Goal: Transaction & Acquisition: Purchase product/service

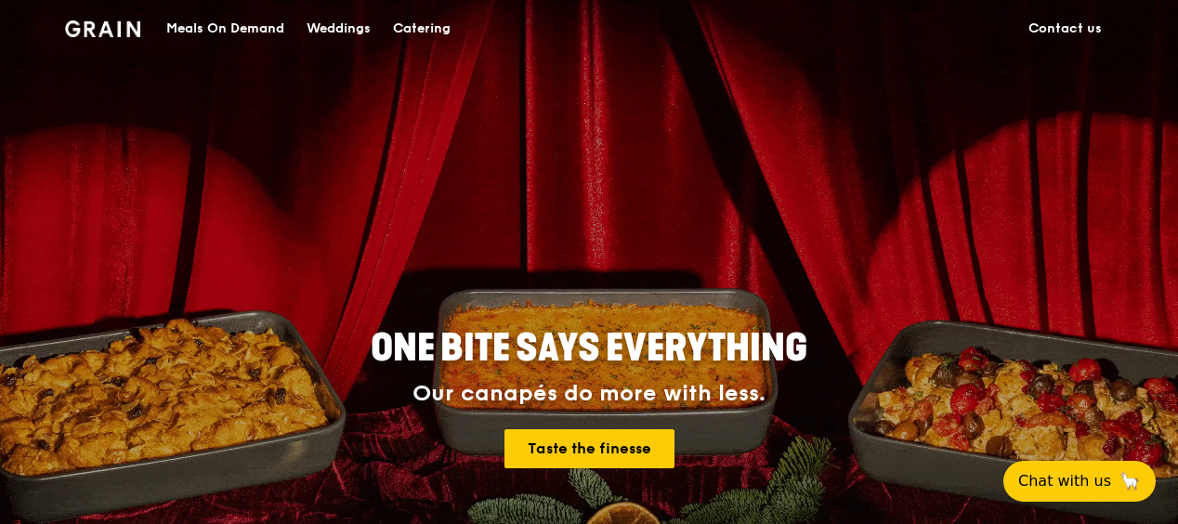
click at [250, 29] on div "Meals On Demand" at bounding box center [225, 29] width 118 height 56
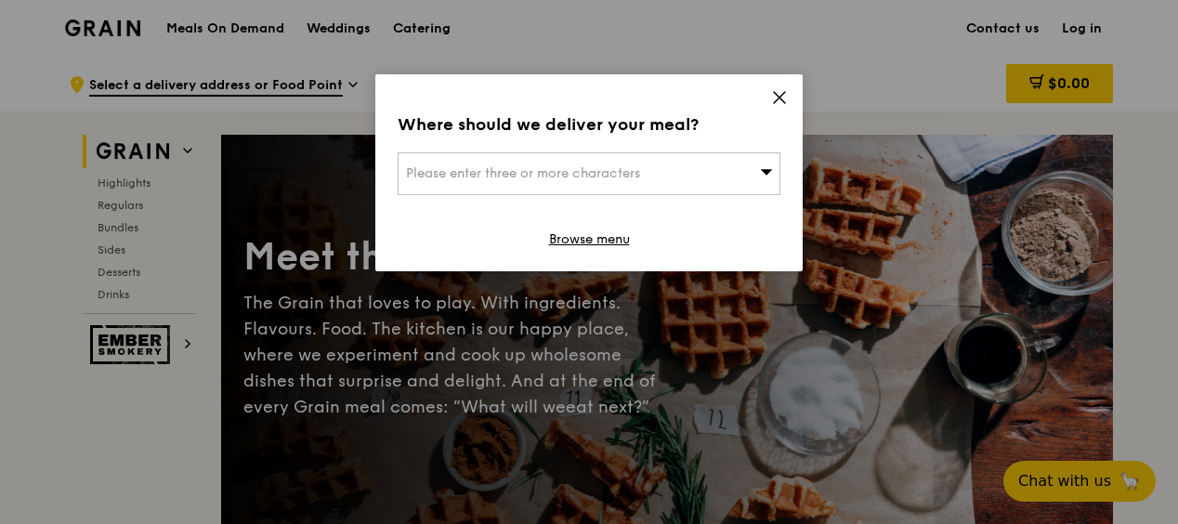
click at [556, 167] on span "Please enter three or more characters" at bounding box center [523, 173] width 234 height 16
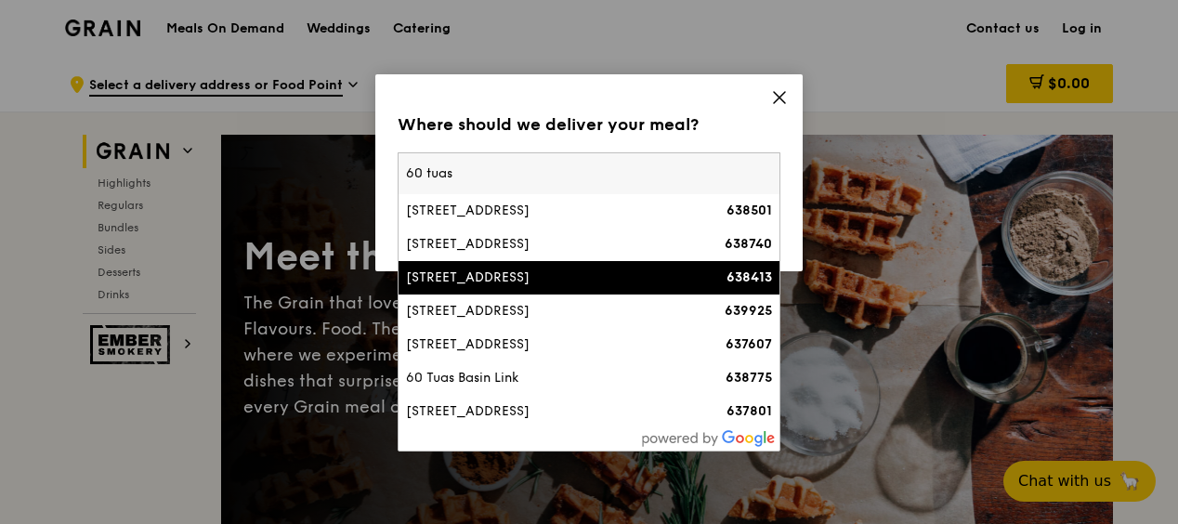
type input "60 tuas"
click at [528, 269] on div "[STREET_ADDRESS]" at bounding box center [543, 277] width 275 height 19
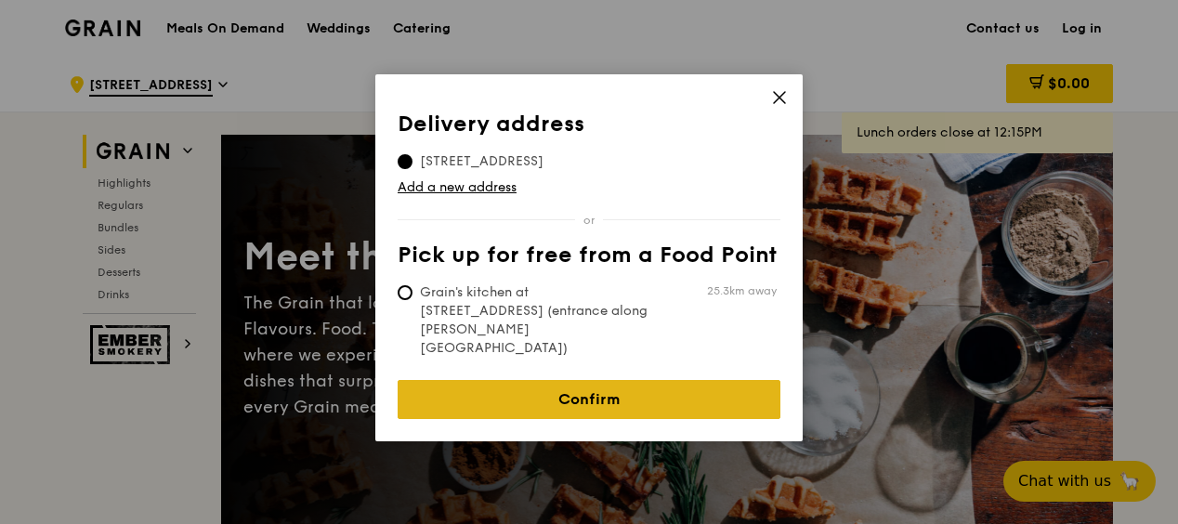
click at [604, 380] on link "Confirm" at bounding box center [588, 399] width 383 height 39
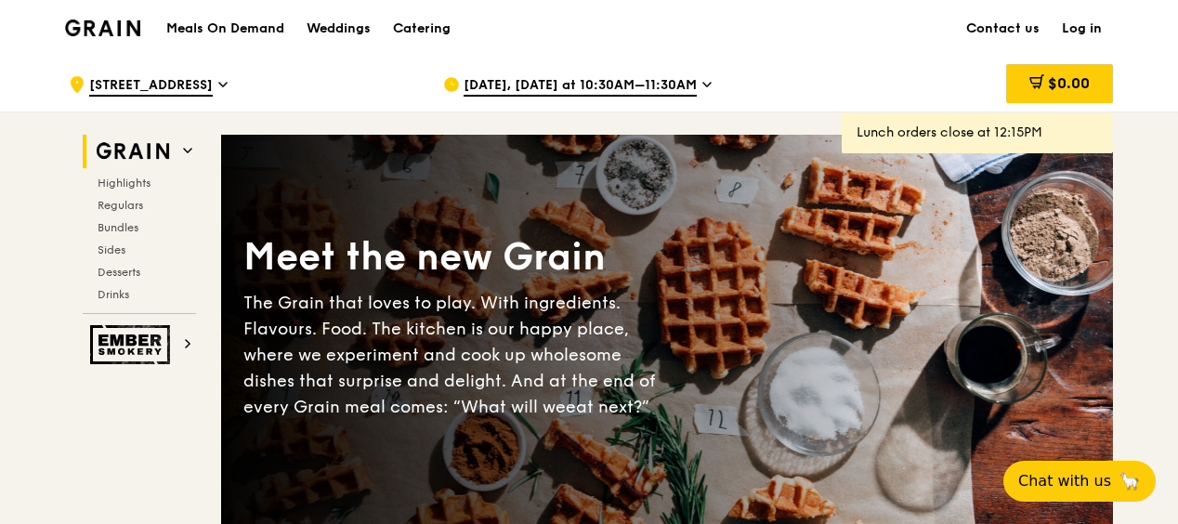
click at [703, 84] on icon at bounding box center [706, 85] width 7 height 4
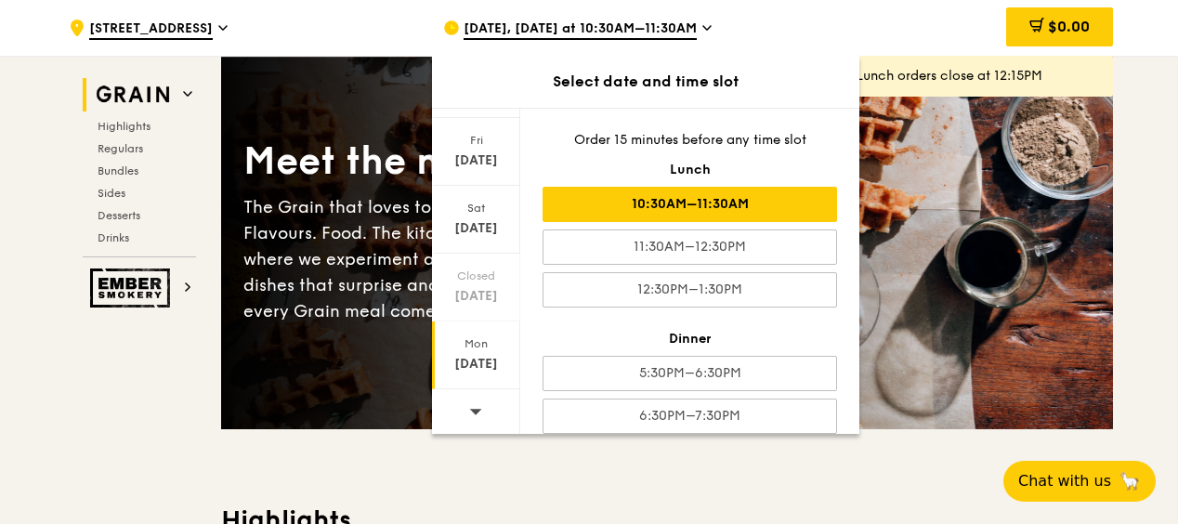
scroll to position [186, 0]
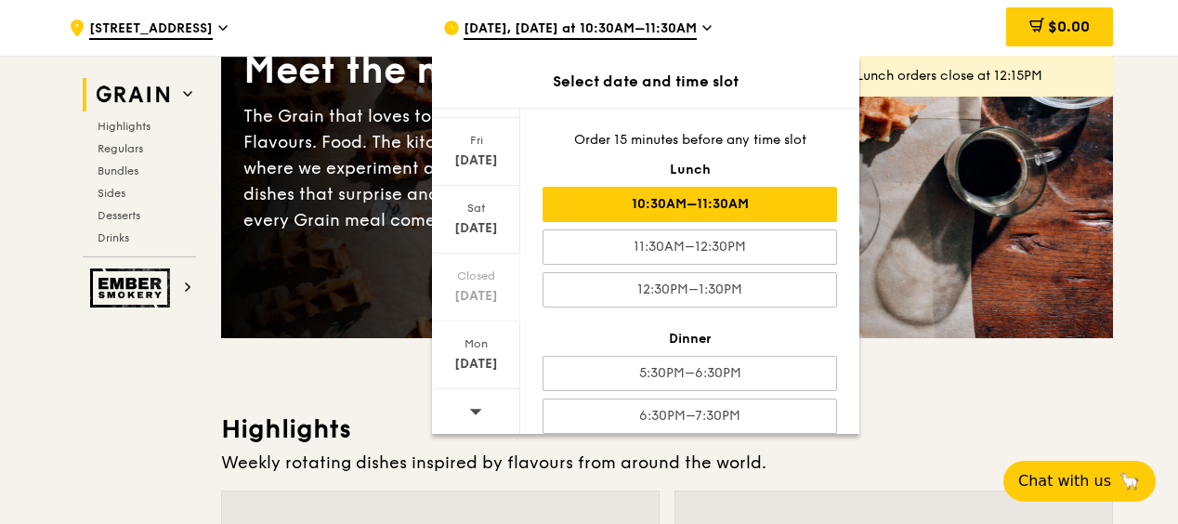
click at [472, 409] on icon at bounding box center [476, 412] width 12 height 6
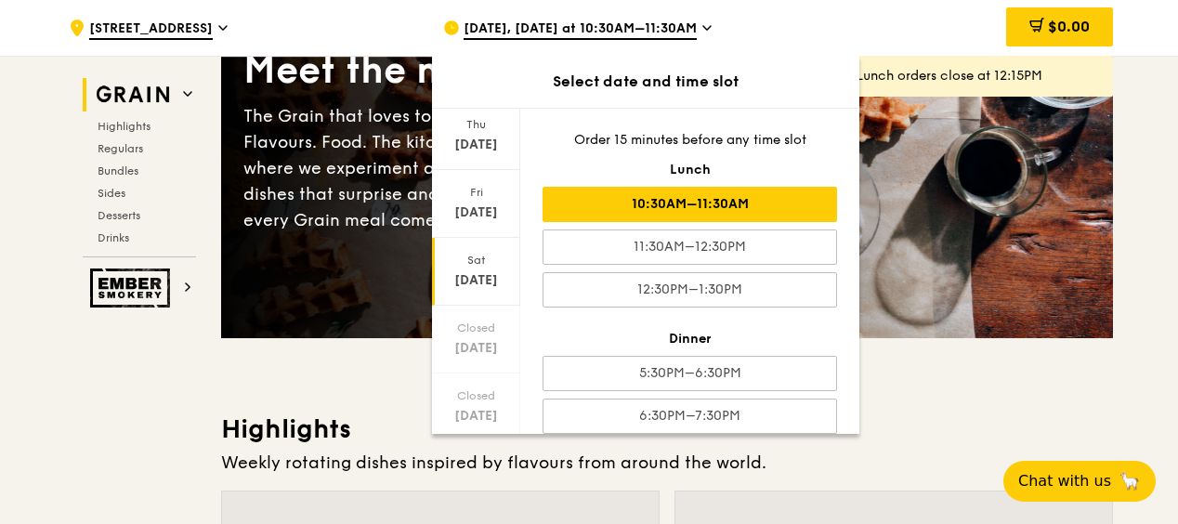
scroll to position [150, 0]
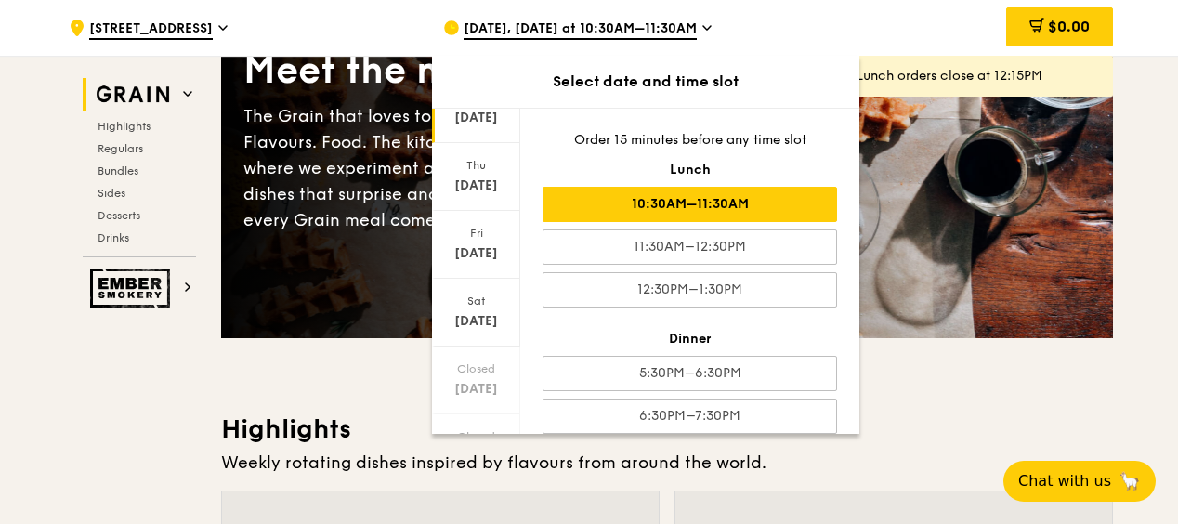
click at [480, 128] on div "[DATE]" at bounding box center [476, 109] width 88 height 68
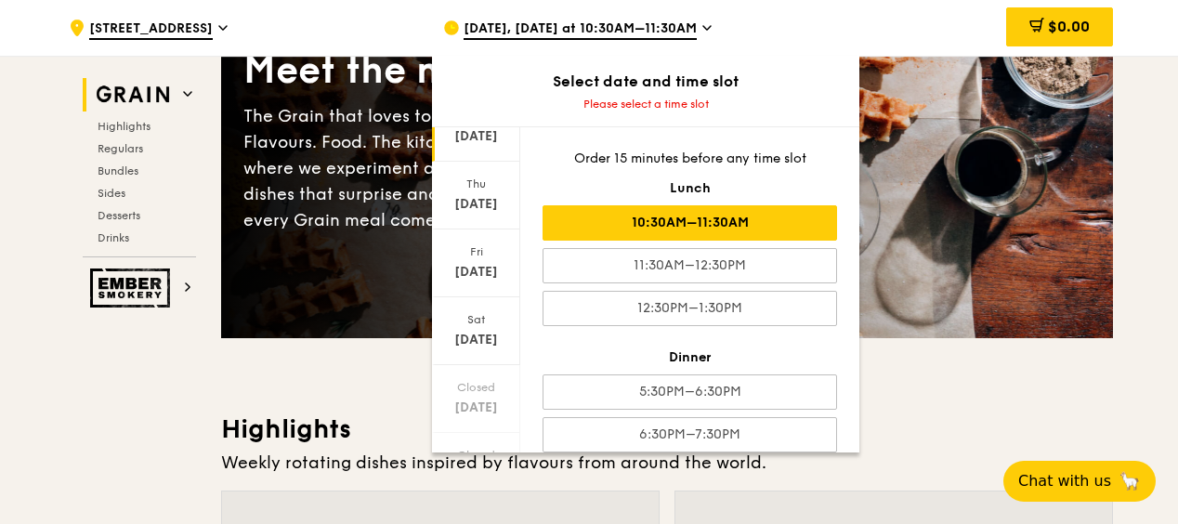
click at [766, 229] on div "10:30AM–11:30AM" at bounding box center [689, 222] width 294 height 35
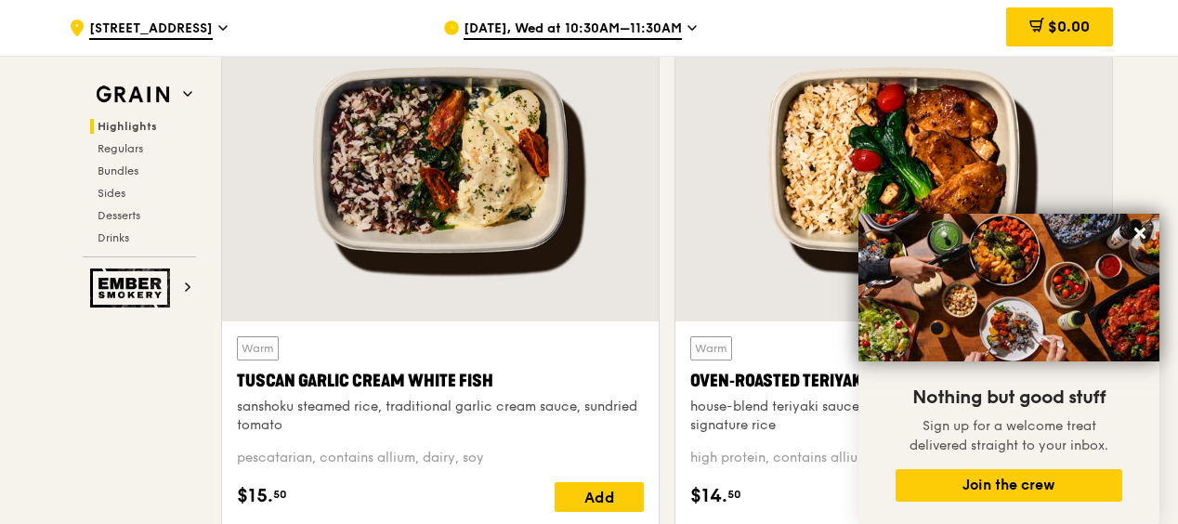
scroll to position [557, 0]
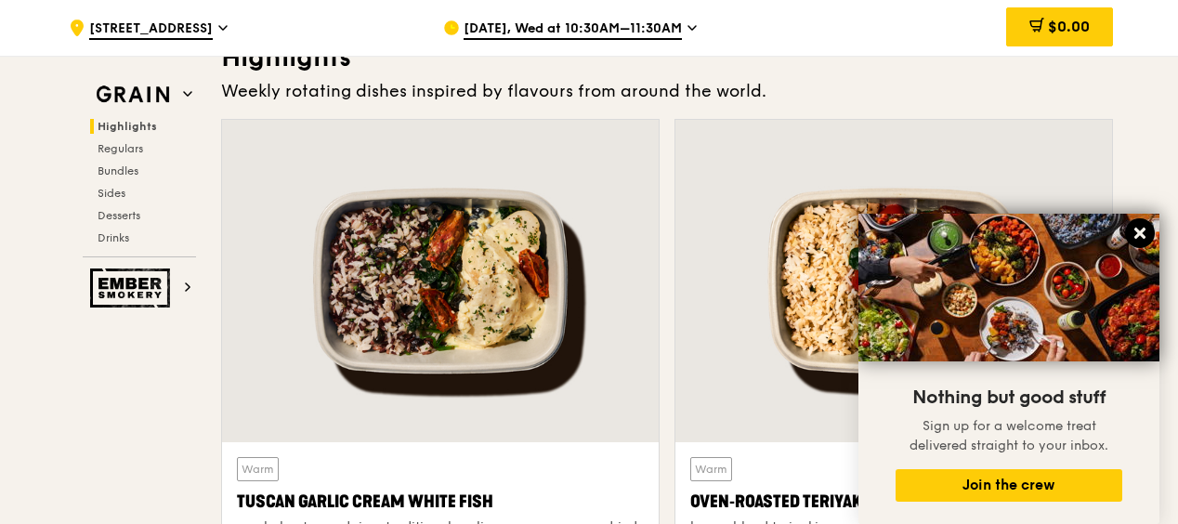
click at [1136, 230] on icon at bounding box center [1139, 233] width 11 height 11
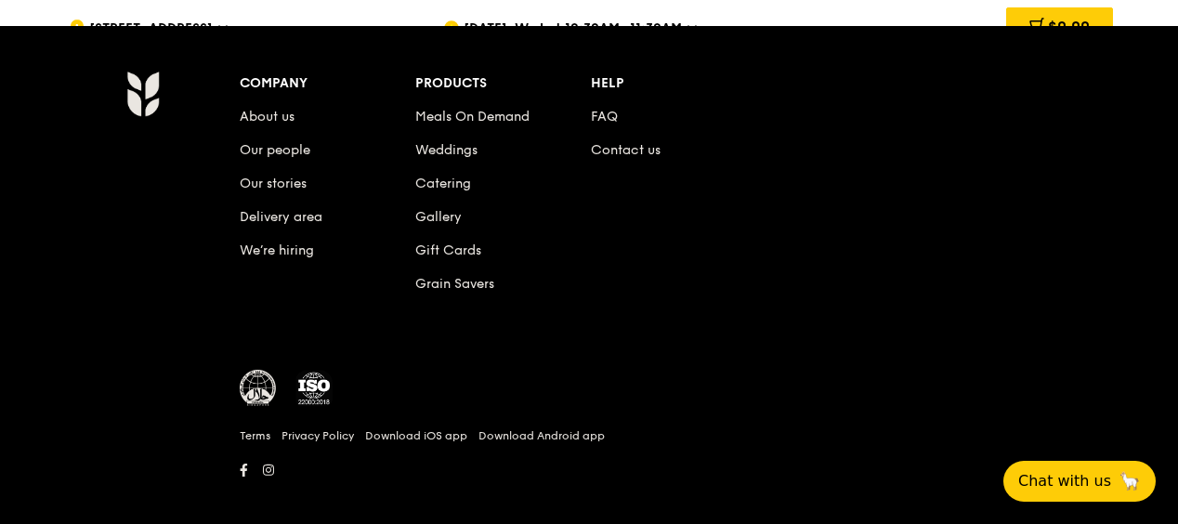
scroll to position [7947, 0]
